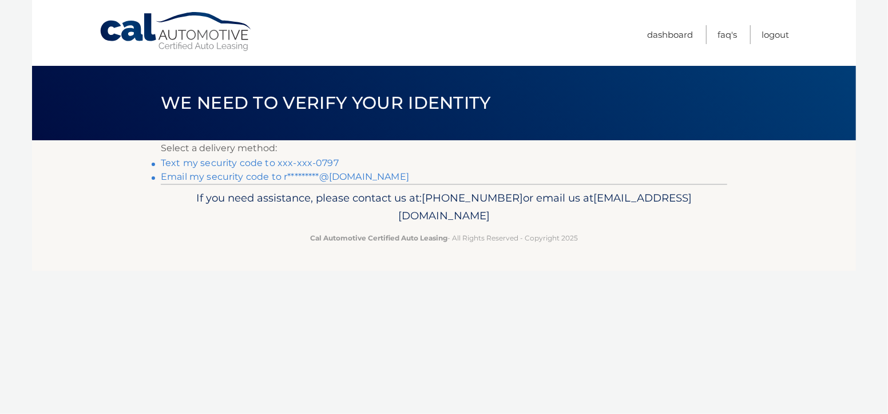
click at [245, 161] on link "Text my security code to xxx-xxx-0797" at bounding box center [250, 162] width 178 height 11
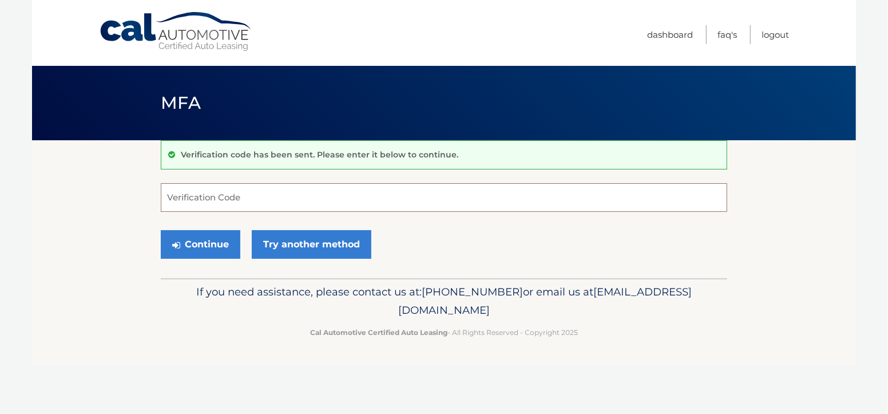
click at [229, 199] on input "Verification Code" at bounding box center [444, 197] width 567 height 29
type input "297176"
click at [189, 242] on button "Continue" at bounding box center [201, 244] width 80 height 29
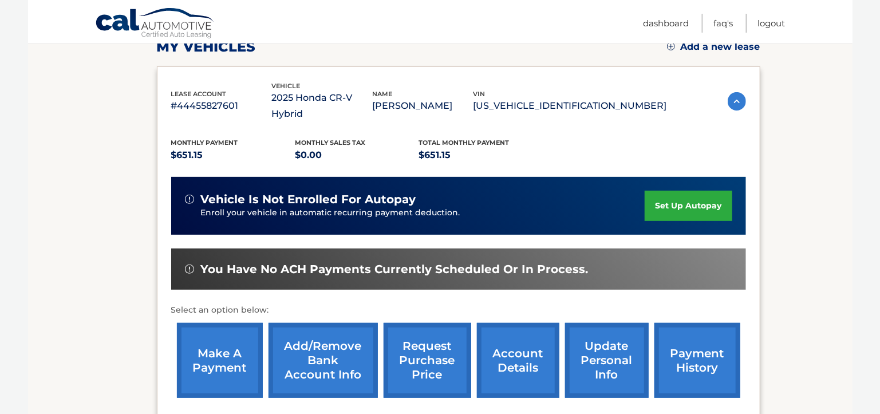
scroll to position [171, 0]
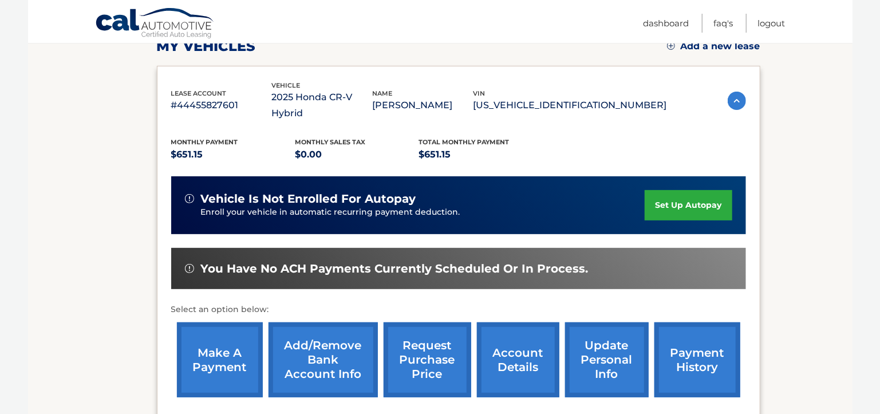
click at [220, 343] on link "make a payment" at bounding box center [220, 359] width 86 height 75
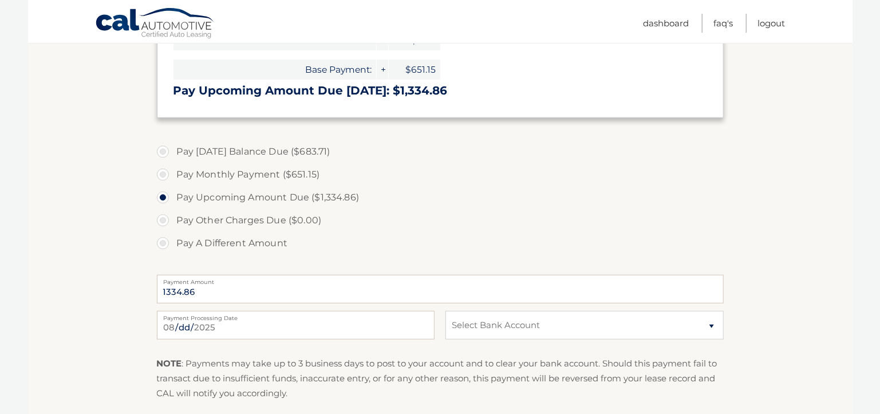
scroll to position [343, 0]
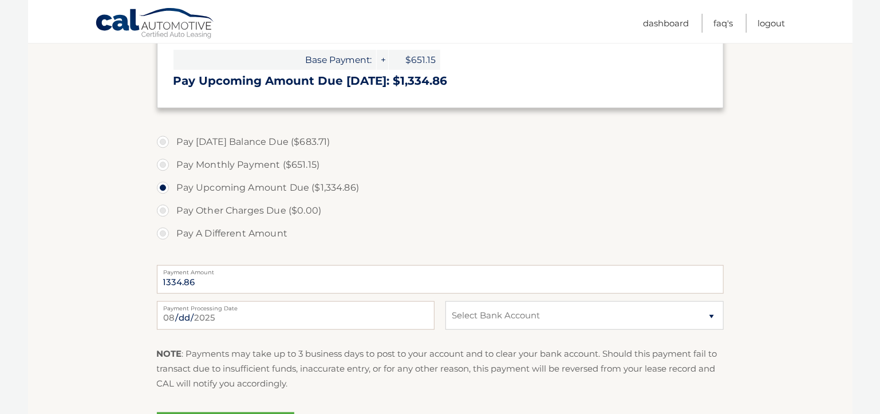
click at [161, 164] on label "Pay Monthly Payment ($651.15)" at bounding box center [440, 164] width 567 height 23
click at [161, 164] on input "Pay Monthly Payment ($651.15)" at bounding box center [166, 162] width 11 height 18
radio input "true"
type input "651.15"
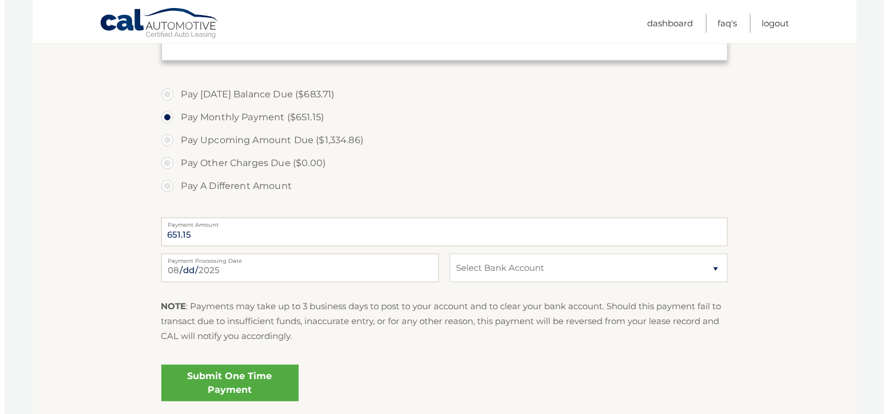
scroll to position [400, 0]
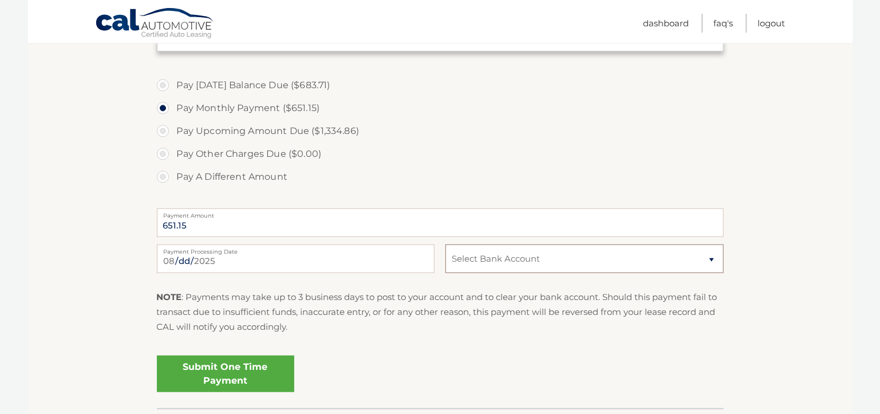
click at [479, 259] on select "Select Bank Account Checking BANK OF AMERICA N.A. *****1417 Checking TD BANK, N…" at bounding box center [584, 258] width 278 height 29
select select "YzVjNjdlNGItZDFlNS00ZTlhLTg2NTctODdlNzJjMGU3YjA4"
click at [445, 244] on select "Select Bank Account Checking BANK OF AMERICA N.A. *****1417 Checking TD BANK, N…" at bounding box center [584, 258] width 278 height 29
click at [214, 369] on link "Submit One Time Payment" at bounding box center [225, 373] width 137 height 37
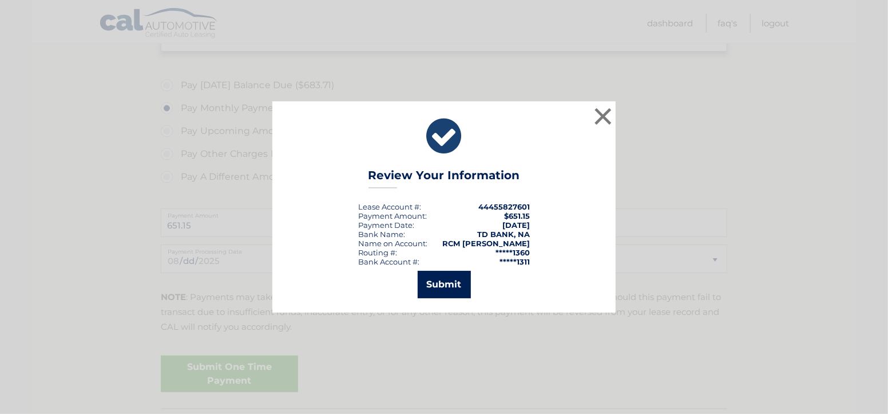
click at [432, 289] on button "Submit" at bounding box center [444, 284] width 53 height 27
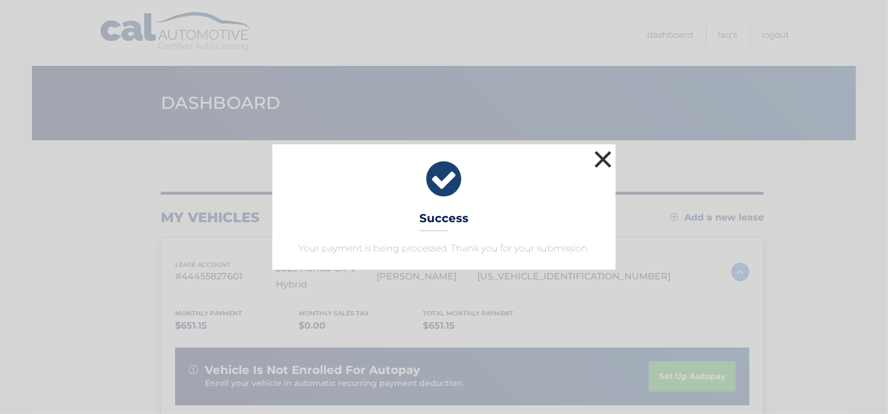
click at [604, 155] on button "×" at bounding box center [603, 159] width 23 height 23
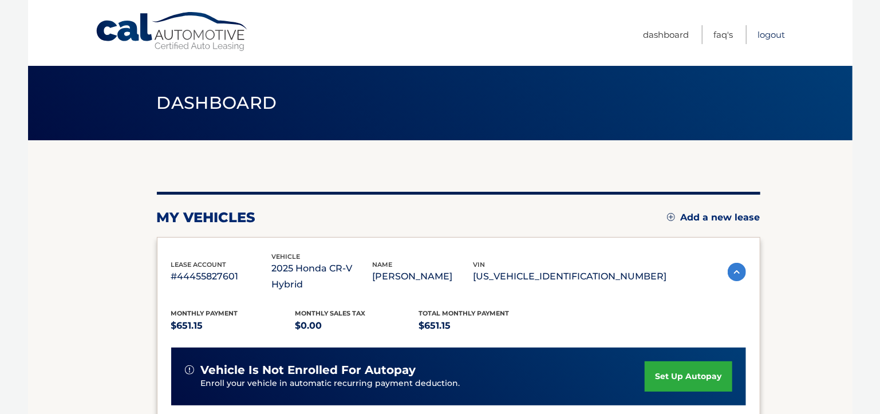
click at [766, 32] on link "Logout" at bounding box center [771, 34] width 27 height 19
